Goal: Check status

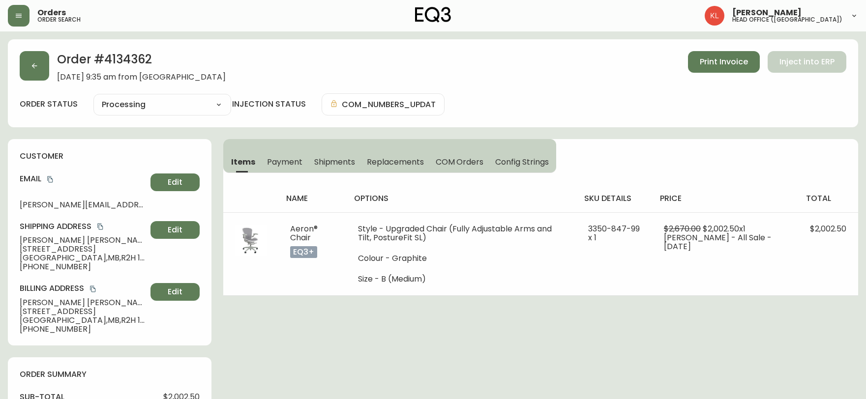
select select "PROCESSING"
click at [29, 61] on button "button" at bounding box center [34, 65] width 29 height 29
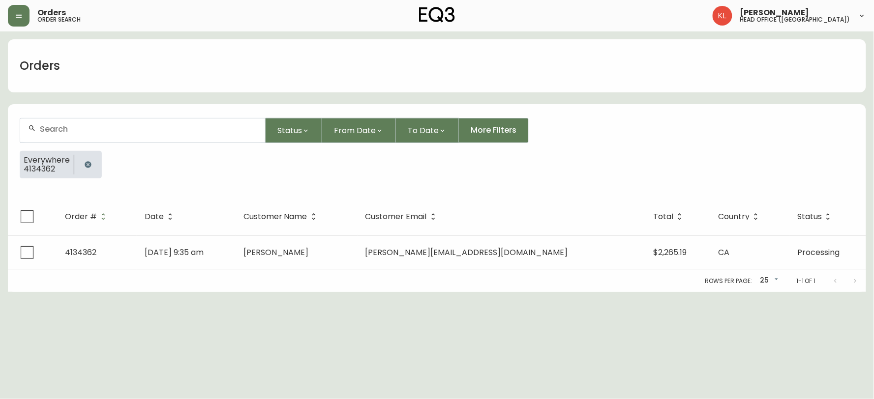
click at [88, 163] on icon "button" at bounding box center [88, 164] width 6 height 6
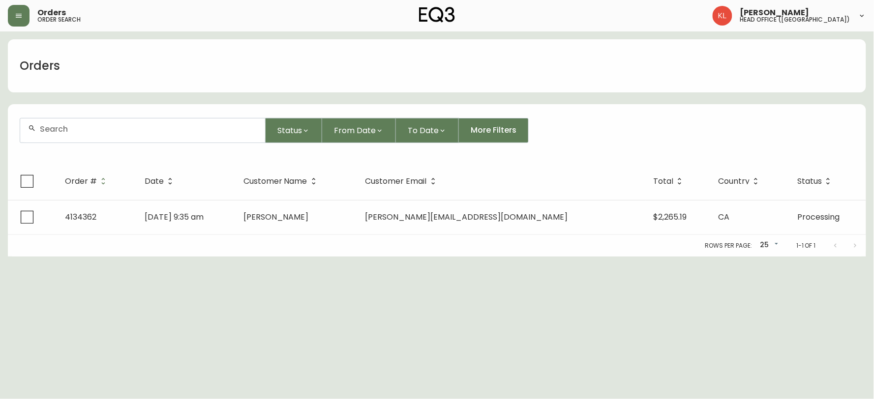
click at [86, 130] on input "text" at bounding box center [148, 128] width 217 height 9
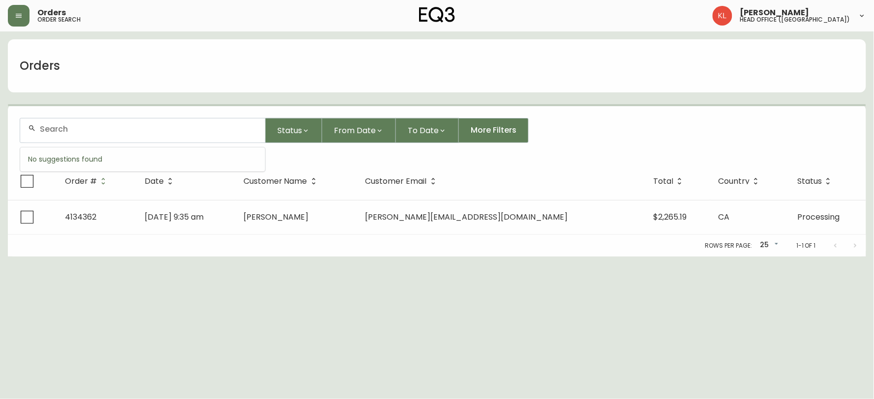
paste input "4124551"
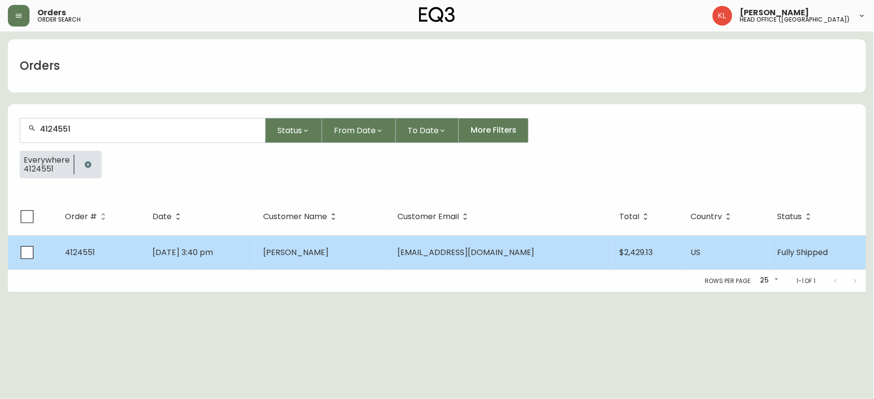
type input "4124551"
click at [375, 238] on td "[PERSON_NAME]" at bounding box center [322, 252] width 134 height 34
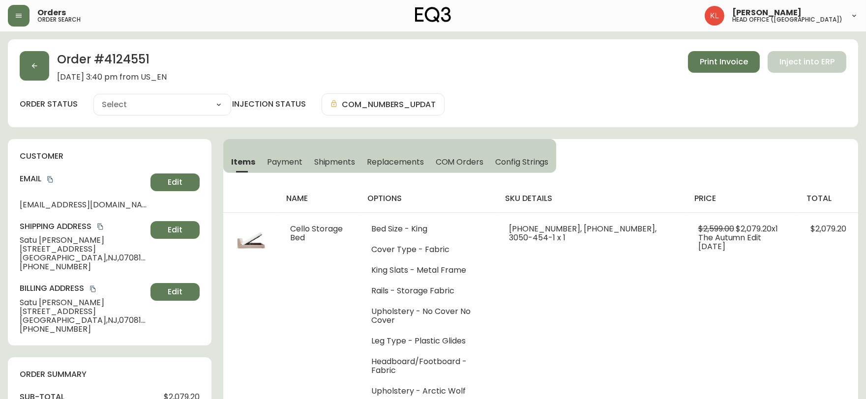
type input "Fully Shipped"
select select "FULLY_SHIPPED"
drag, startPoint x: 5, startPoint y: 42, endPoint x: 19, endPoint y: 50, distance: 16.1
click at [37, 77] on button "button" at bounding box center [34, 65] width 29 height 29
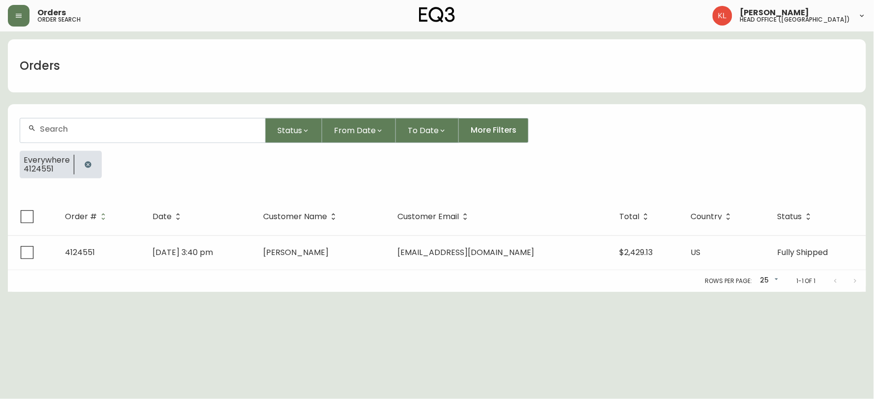
click at [89, 169] on button "button" at bounding box center [88, 165] width 20 height 20
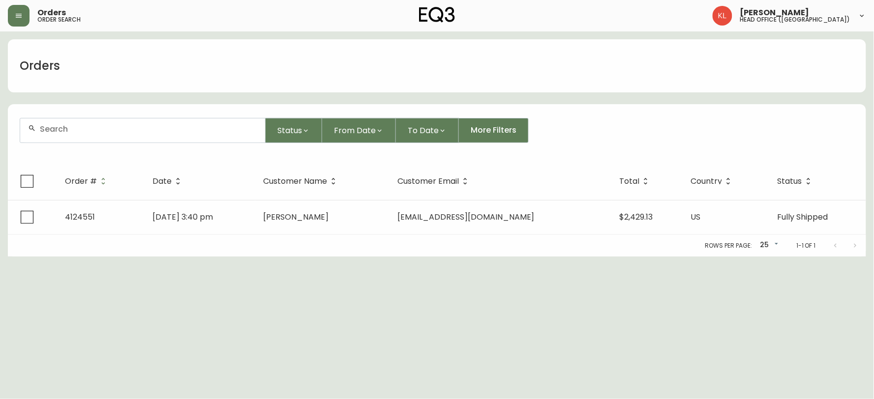
click at [92, 141] on div at bounding box center [142, 130] width 245 height 24
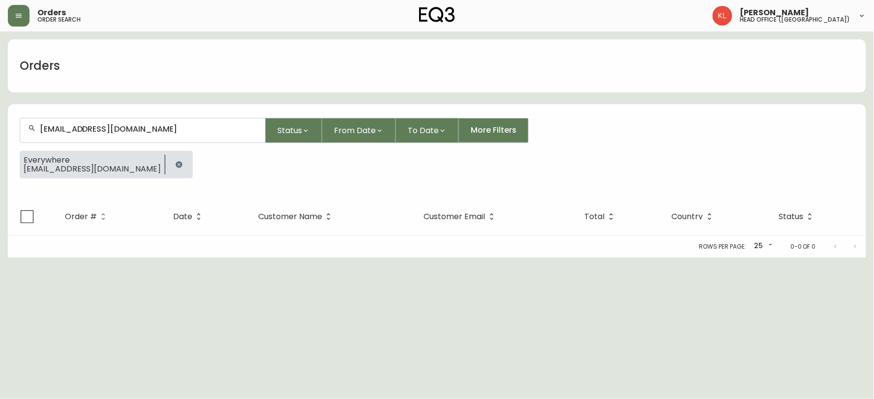
click at [833, 228] on th "Status" at bounding box center [818, 216] width 95 height 37
drag, startPoint x: 188, startPoint y: 129, endPoint x: 0, endPoint y: 76, distance: 195.6
click at [0, 77] on main "Orders [EMAIL_ADDRESS][DOMAIN_NAME] Status From Date To Date More Filters Every…" at bounding box center [437, 144] width 874 height 226
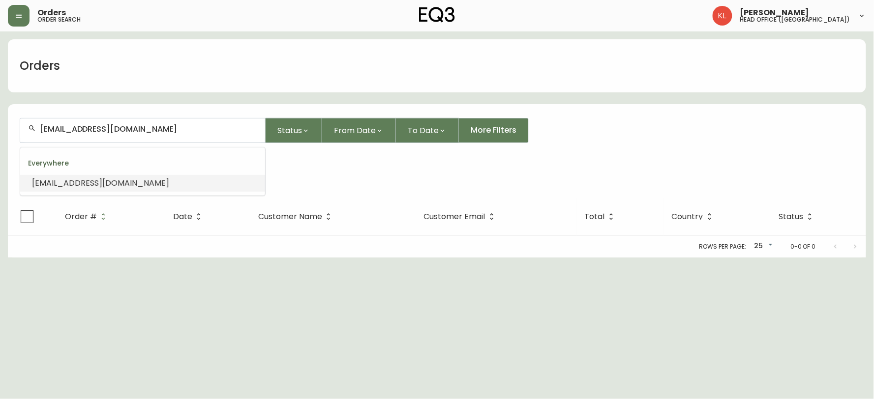
paste input "[PERSON_NAME].mnb"
type input "[PERSON_NAME][EMAIL_ADDRESS][DOMAIN_NAME]"
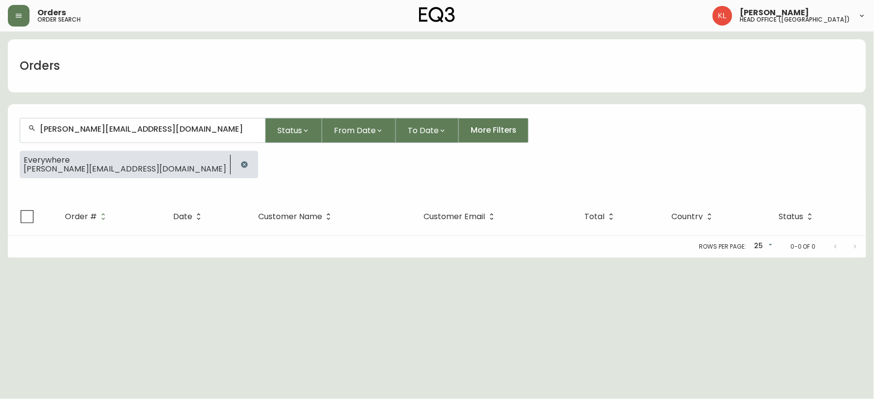
drag, startPoint x: 199, startPoint y: 138, endPoint x: 0, endPoint y: 124, distance: 199.1
click at [0, 125] on main "Orders [PERSON_NAME][EMAIL_ADDRESS][DOMAIN_NAME] Status From Date To Date More …" at bounding box center [437, 144] width 874 height 226
paste input "[PERSON_NAME][EMAIL_ADDRESS][PERSON_NAME][DOMAIN_NAME]"
type input "[PERSON_NAME][EMAIL_ADDRESS][PERSON_NAME]@[DOMAIN_NAME]"
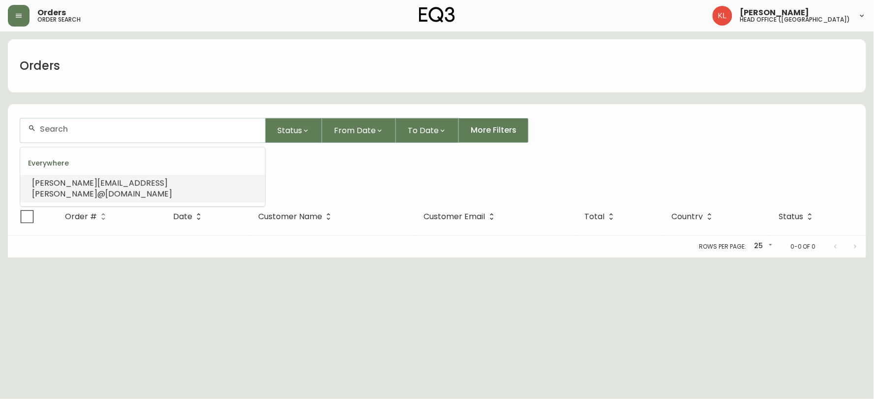
click at [23, 120] on div at bounding box center [142, 130] width 245 height 24
click at [46, 130] on input "text" at bounding box center [148, 128] width 217 height 9
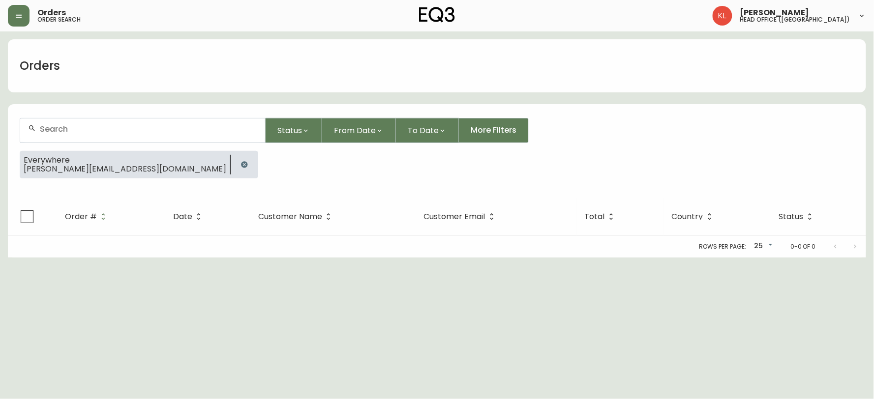
paste input "[PERSON_NAME][EMAIL_ADDRESS][PERSON_NAME][DOMAIN_NAME]"
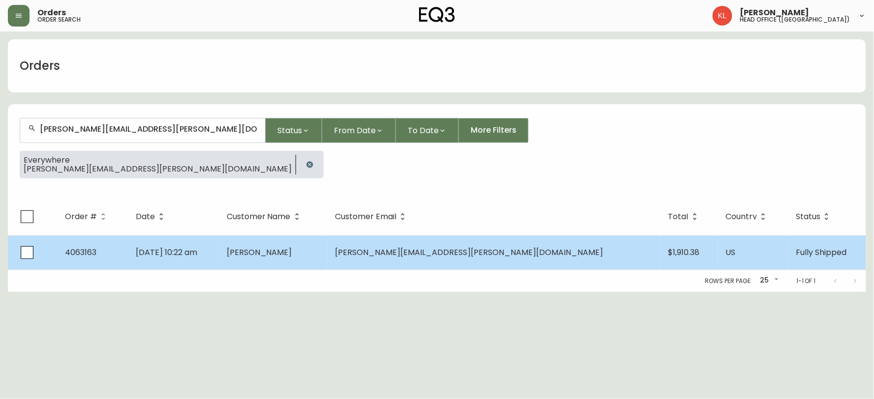
type input "[PERSON_NAME][EMAIL_ADDRESS][PERSON_NAME][DOMAIN_NAME]"
click at [218, 246] on td "[DATE] 10:22 am" at bounding box center [173, 252] width 90 height 34
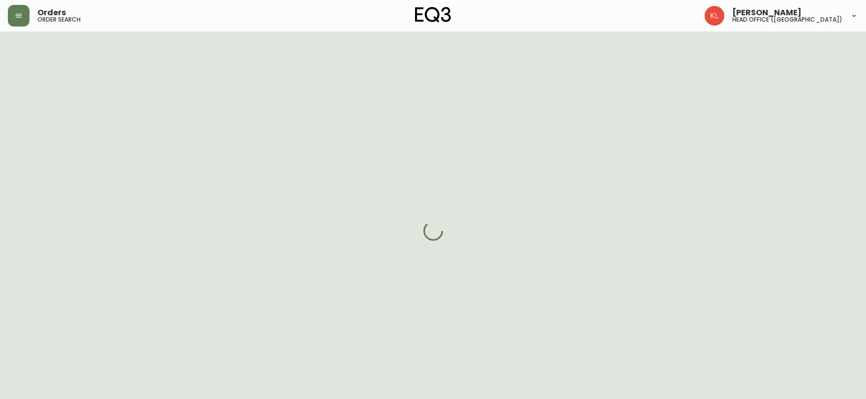
select select "FULLY_SHIPPED"
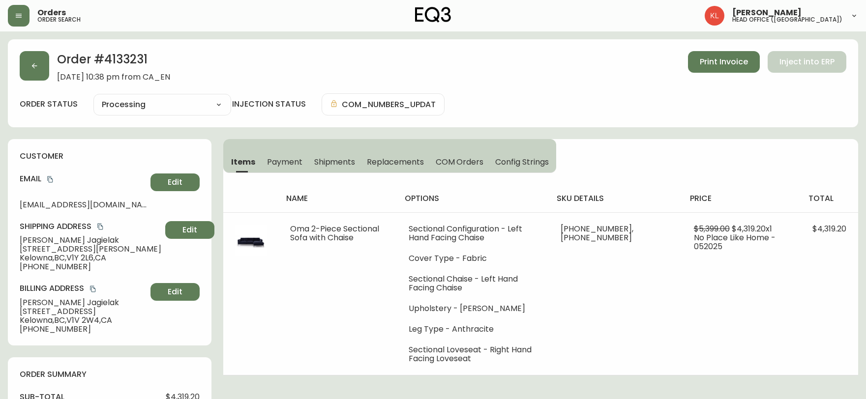
select select "PROCESSING"
